Goal: Subscribe to service/newsletter

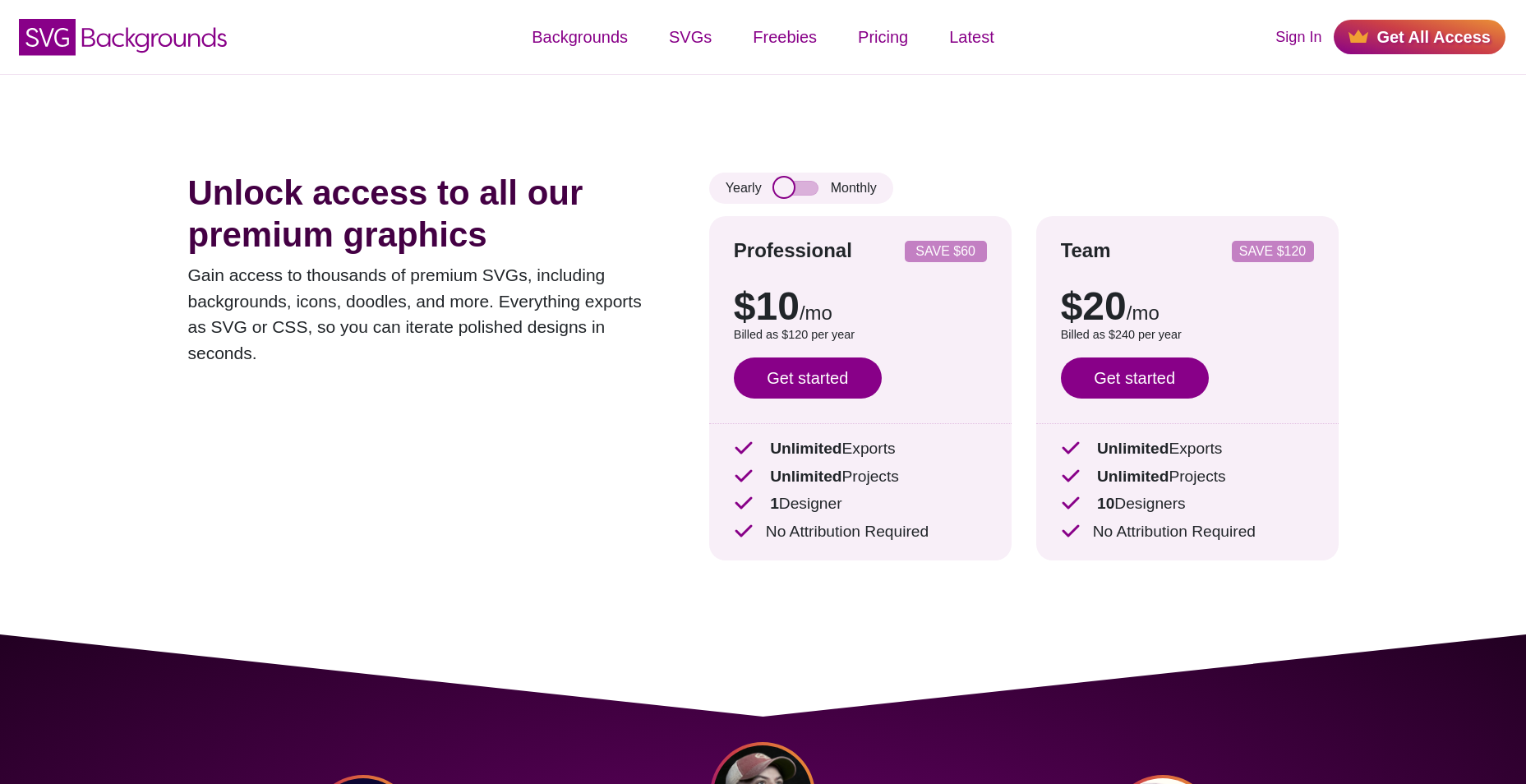
click at [803, 193] on input "checkbox" at bounding box center [796, 189] width 44 height 15
click at [793, 191] on input "checkbox" at bounding box center [796, 189] width 44 height 15
click at [793, 190] on input "checkbox" at bounding box center [796, 189] width 44 height 15
checkbox input "true"
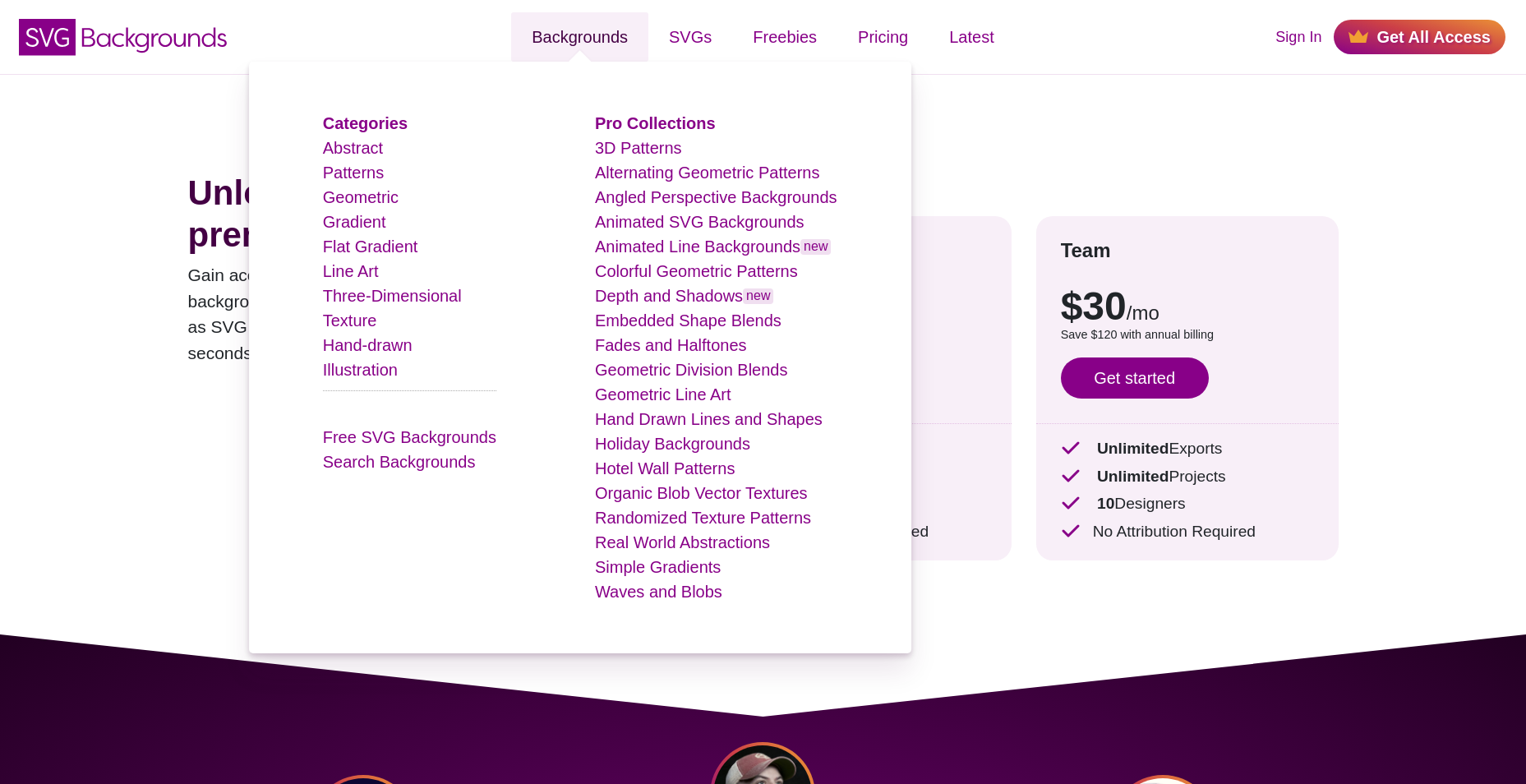
click at [613, 41] on link "Backgrounds" at bounding box center [579, 37] width 137 height 49
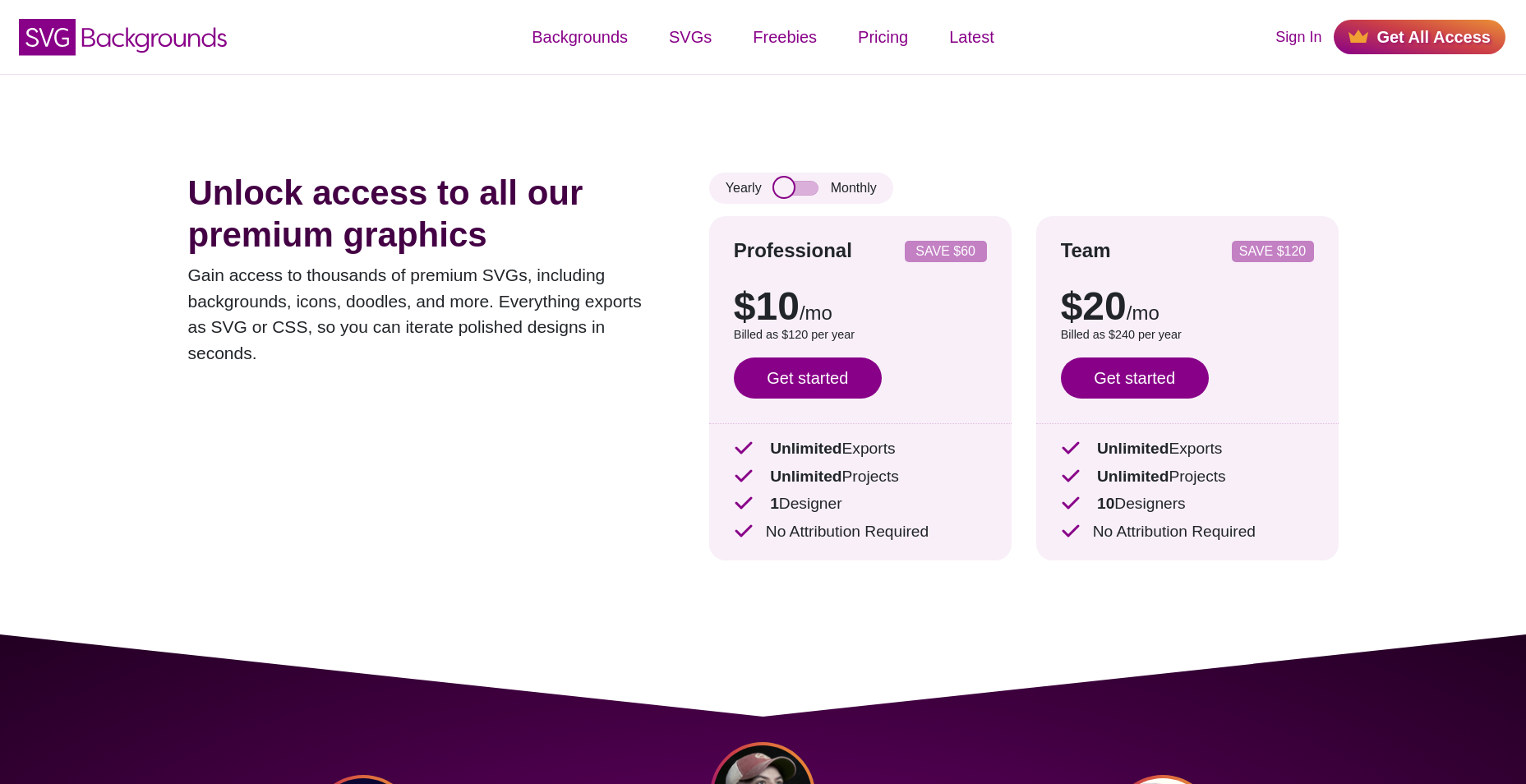
click at [801, 190] on input "checkbox" at bounding box center [796, 189] width 44 height 15
checkbox input "true"
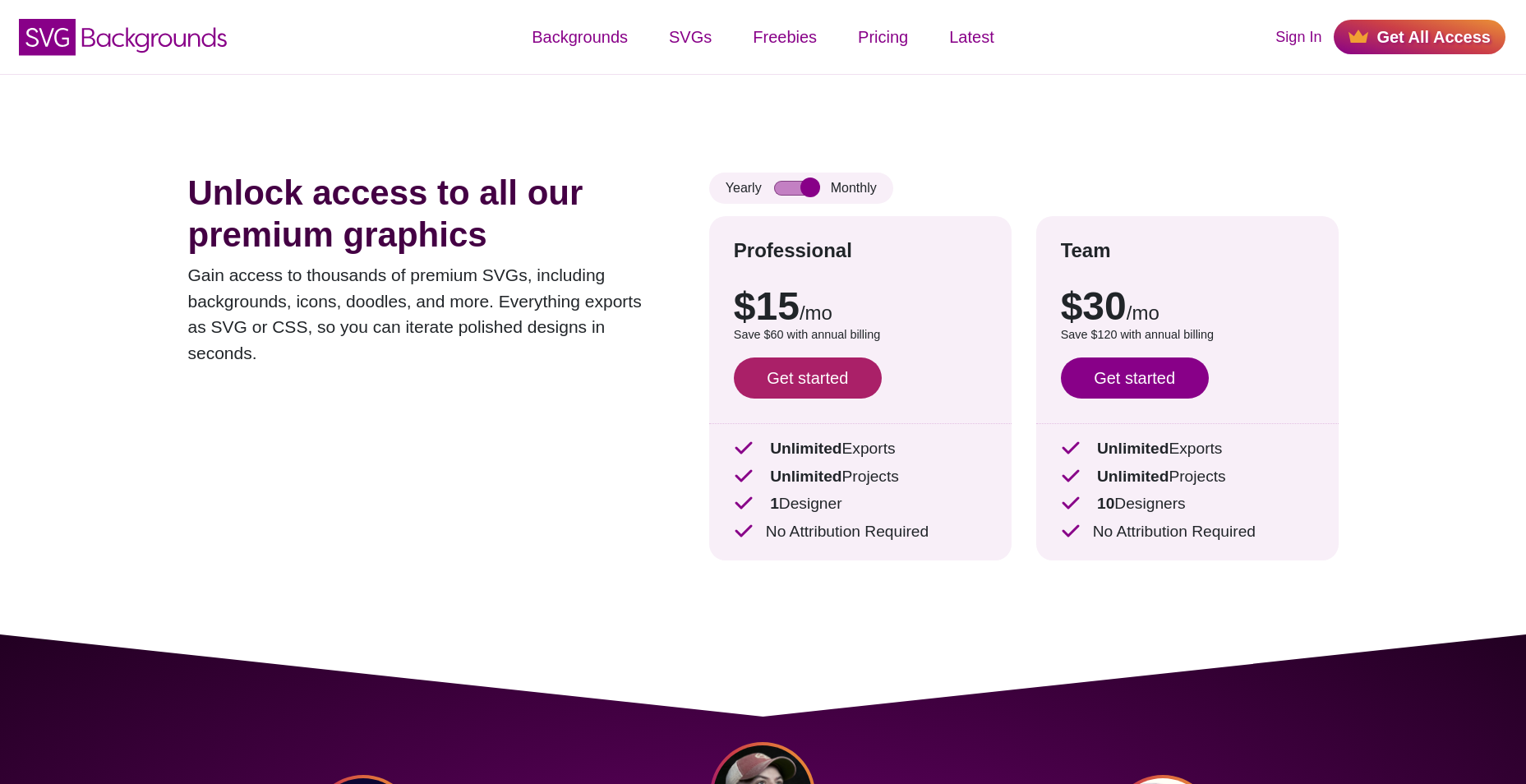
click at [809, 387] on link "Get started" at bounding box center [808, 378] width 148 height 42
